Goal: Find specific fact

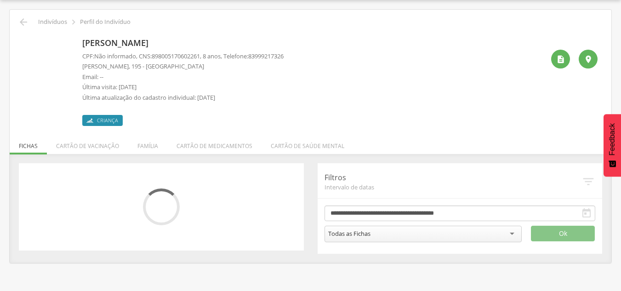
scroll to position [28, 0]
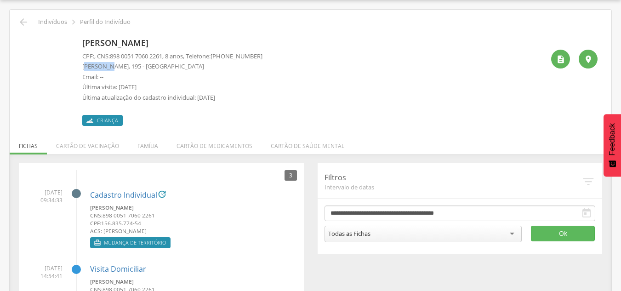
drag, startPoint x: 83, startPoint y: 67, endPoint x: 78, endPoint y: 64, distance: 6.2
click at [108, 68] on p "[PERSON_NAME], 195 - [GEOGRAPHIC_DATA]" at bounding box center [172, 66] width 180 height 9
click at [83, 65] on p "[PERSON_NAME], 195 - [GEOGRAPHIC_DATA]" at bounding box center [172, 66] width 180 height 9
drag, startPoint x: 102, startPoint y: 67, endPoint x: 96, endPoint y: 67, distance: 6.0
click at [101, 67] on p "[PERSON_NAME], 195 - [GEOGRAPHIC_DATA]" at bounding box center [172, 66] width 180 height 9
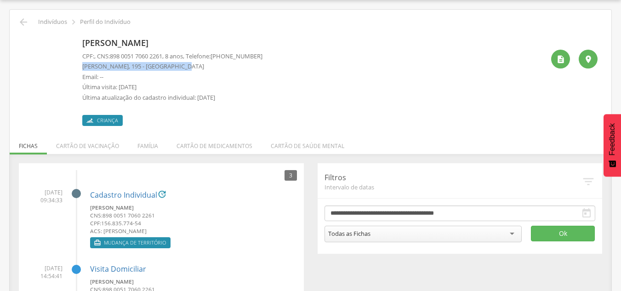
drag, startPoint x: 81, startPoint y: 67, endPoint x: 175, endPoint y: 67, distance: 93.7
click at [181, 67] on div "[PERSON_NAME] CPF: , CNS: [PHONE_NUMBER] , 8 anos, Telefone: [PHONE_NUMBER] [GE…" at bounding box center [310, 79] width 574 height 91
copy p "[PERSON_NAME], 195 - [GEOGRAPHIC_DATA]"
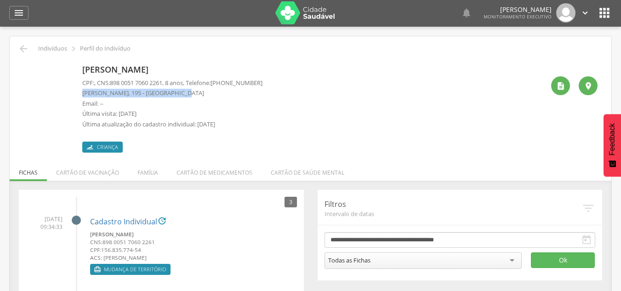
scroll to position [0, 0]
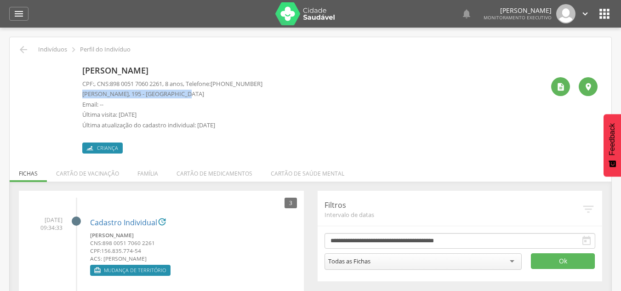
click at [94, 94] on p "[PERSON_NAME], 195 - [GEOGRAPHIC_DATA]" at bounding box center [172, 94] width 180 height 9
click at [122, 92] on p "[PERSON_NAME], 195 - [GEOGRAPHIC_DATA]" at bounding box center [172, 94] width 180 height 9
click at [124, 94] on p "[PERSON_NAME], 195 - [GEOGRAPHIC_DATA]" at bounding box center [172, 94] width 180 height 9
click at [123, 94] on p "[PERSON_NAME], 195 - [GEOGRAPHIC_DATA]" at bounding box center [172, 94] width 180 height 9
click at [125, 92] on p "[PERSON_NAME], 195 - [GEOGRAPHIC_DATA]" at bounding box center [172, 94] width 180 height 9
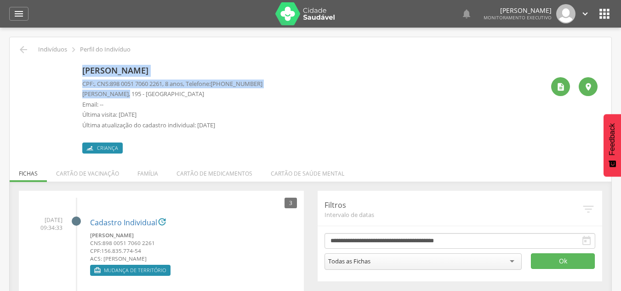
drag, startPoint x: 124, startPoint y: 94, endPoint x: 76, endPoint y: 92, distance: 48.3
click at [76, 92] on div "[PERSON_NAME] CPF: , CNS: [PHONE_NUMBER] , 8 anos, Telefone: [PHONE_NUMBER] [GE…" at bounding box center [310, 107] width 574 height 91
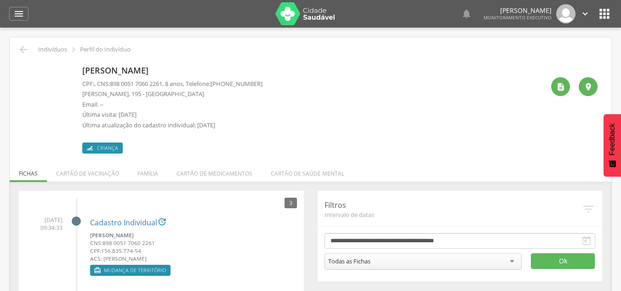
click at [121, 107] on p "Email: --" at bounding box center [172, 104] width 180 height 9
drag, startPoint x: 120, startPoint y: 94, endPoint x: 82, endPoint y: 97, distance: 38.8
click at [82, 97] on div "[PERSON_NAME] CPF: , CNS: [PHONE_NUMBER] , 8 anos, Telefone: [PHONE_NUMBER] [GE…" at bounding box center [310, 107] width 574 height 91
copy p "[PERSON_NAME]"
